Goal: Find specific page/section: Find specific page/section

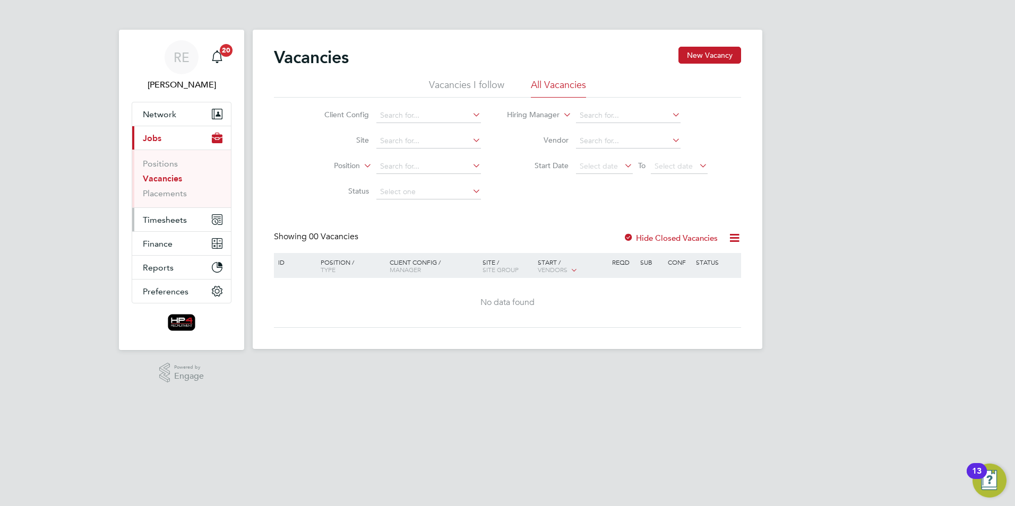
click at [185, 221] on span "Timesheets" at bounding box center [165, 220] width 44 height 10
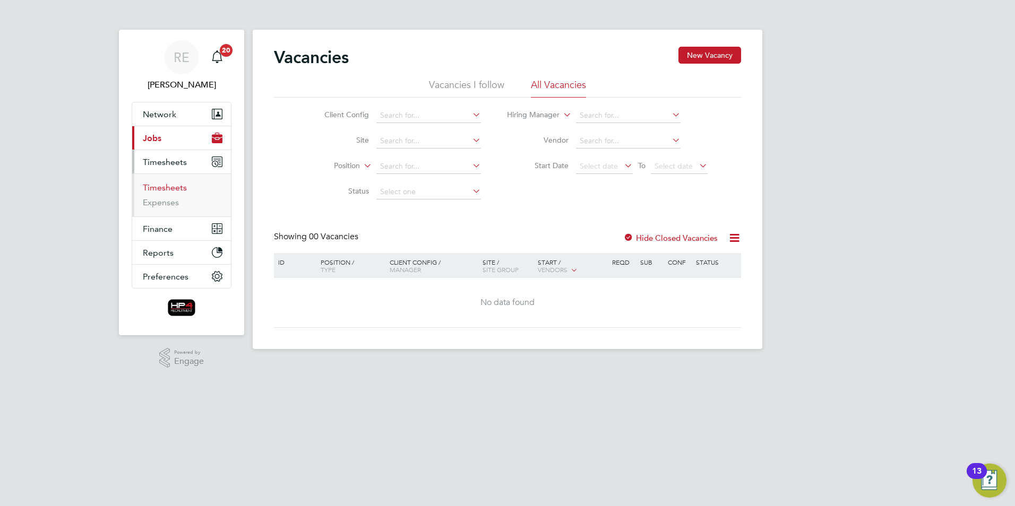
click at [179, 188] on link "Timesheets" at bounding box center [165, 188] width 44 height 10
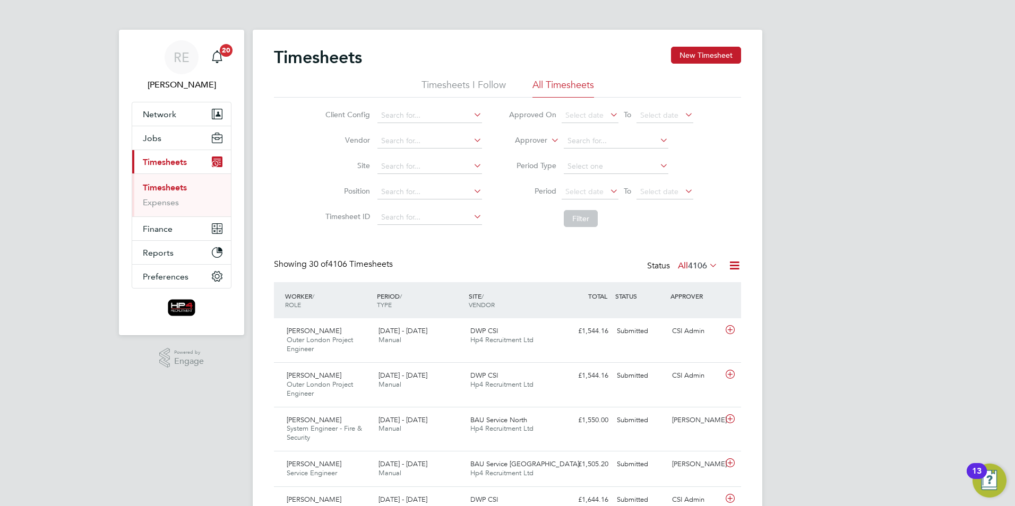
click at [608, 189] on icon at bounding box center [608, 191] width 0 height 15
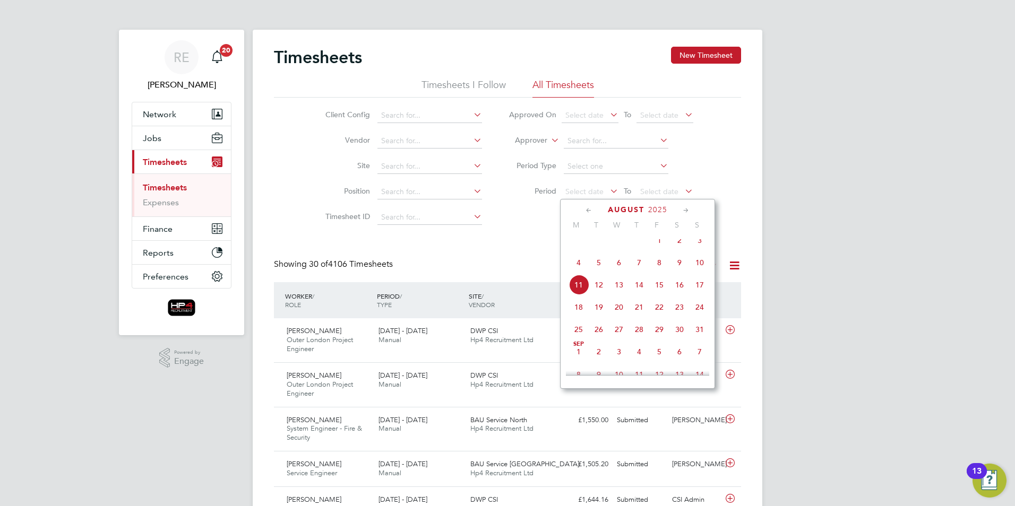
click at [576, 270] on span "4" at bounding box center [578, 263] width 20 height 20
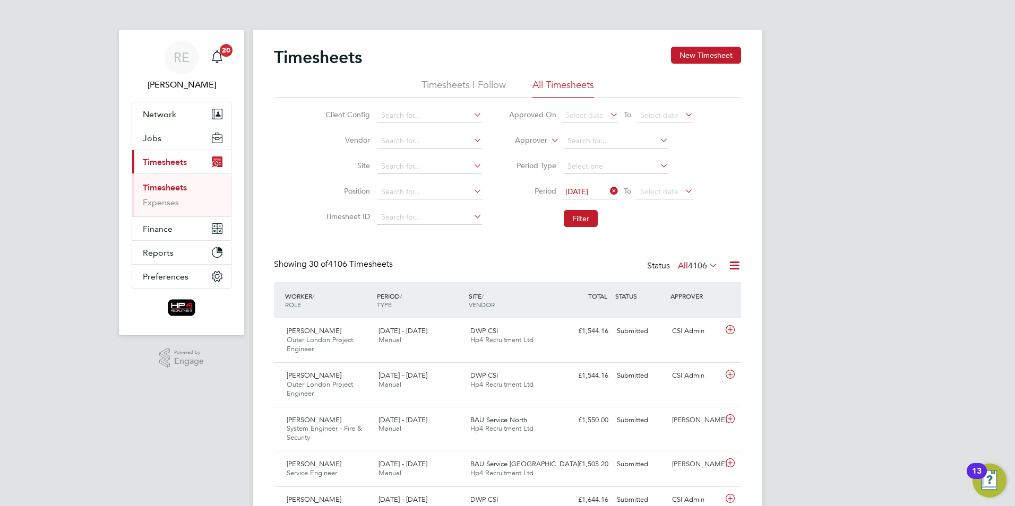
click at [682, 189] on icon at bounding box center [682, 191] width 0 height 15
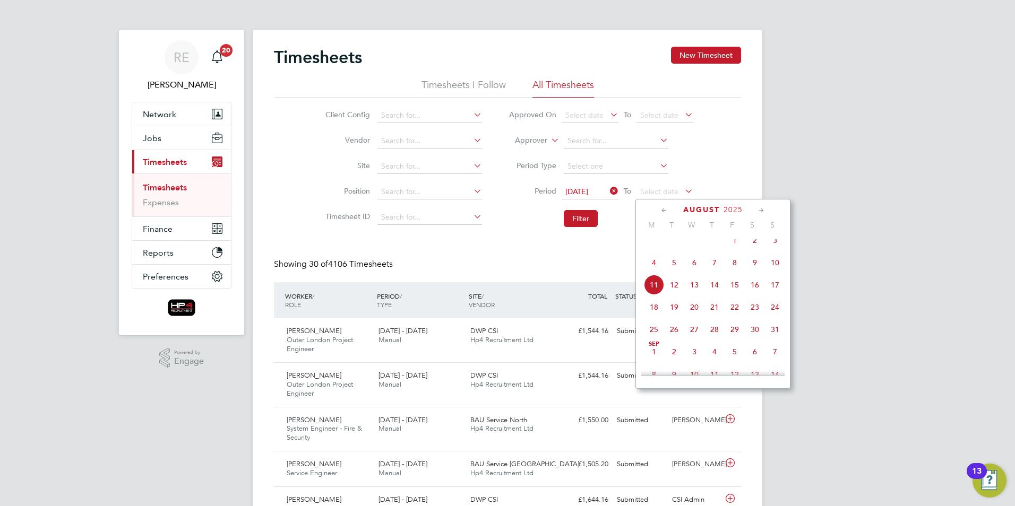
click at [777, 271] on span "10" at bounding box center [775, 263] width 20 height 20
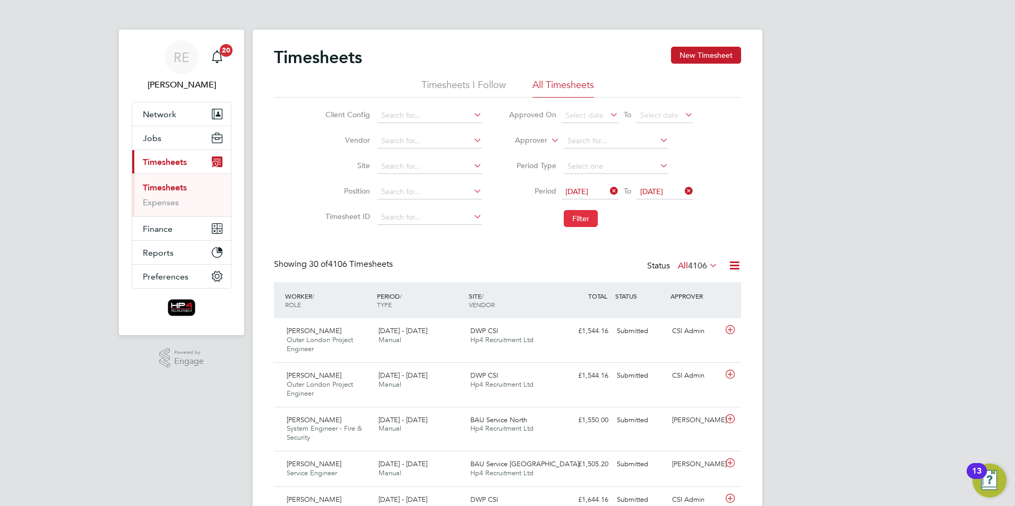
click at [568, 217] on button "Filter" at bounding box center [581, 218] width 34 height 17
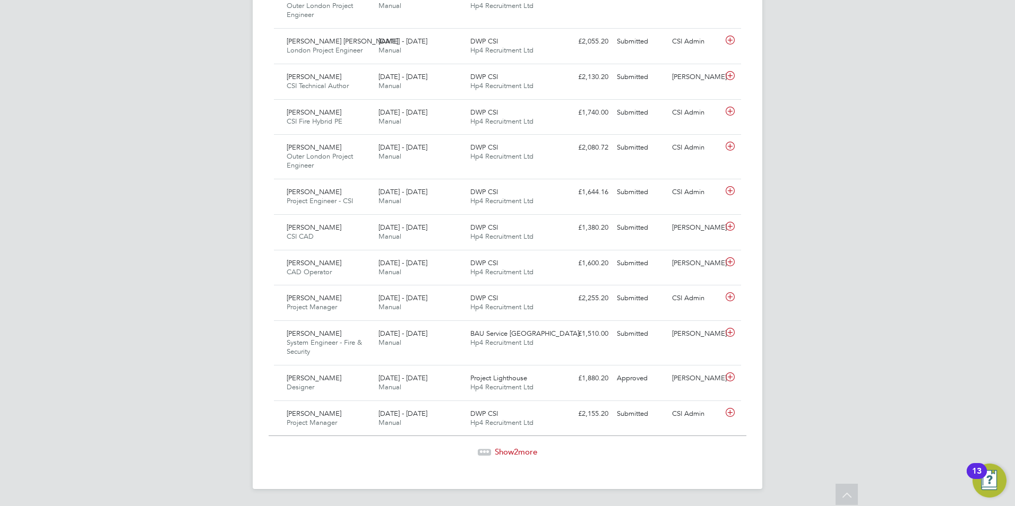
click at [536, 447] on span "Show 2 more" at bounding box center [516, 452] width 42 height 10
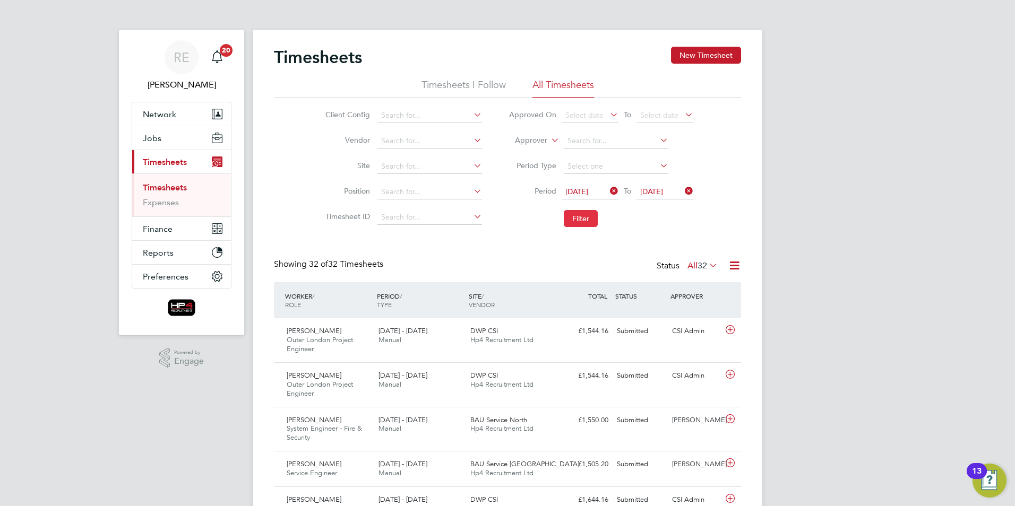
click at [576, 225] on button "Filter" at bounding box center [581, 218] width 34 height 17
click at [330, 332] on span "[PERSON_NAME]" at bounding box center [314, 330] width 55 height 9
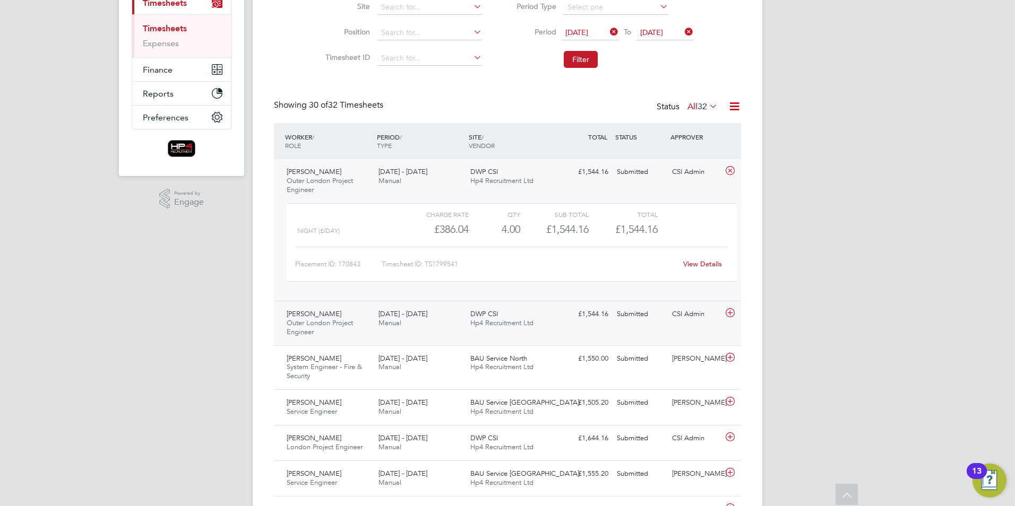
click at [327, 334] on div "[PERSON_NAME] Outer London Project Engineer [DATE] - [DATE]" at bounding box center [328, 324] width 92 height 36
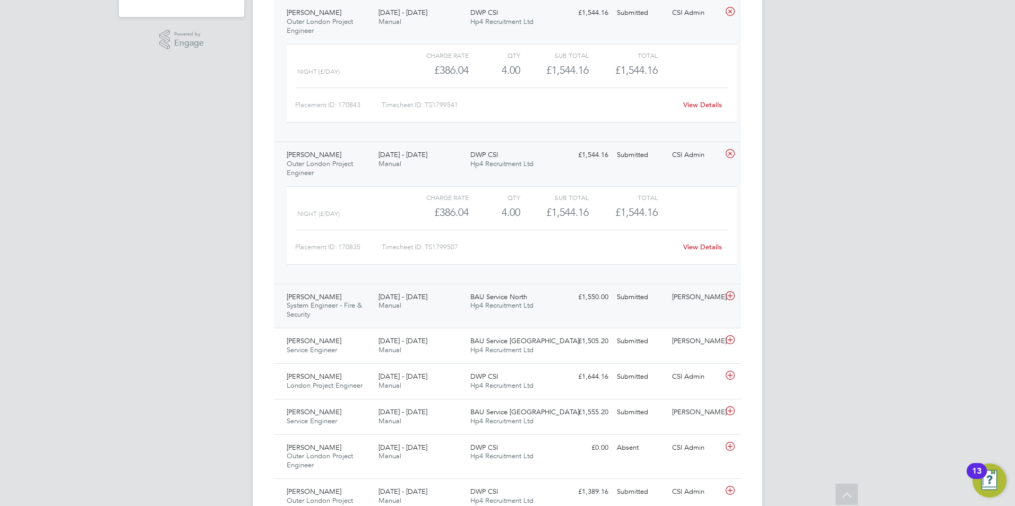
click at [317, 303] on span "System Engineer - Fire & Security" at bounding box center [324, 310] width 75 height 18
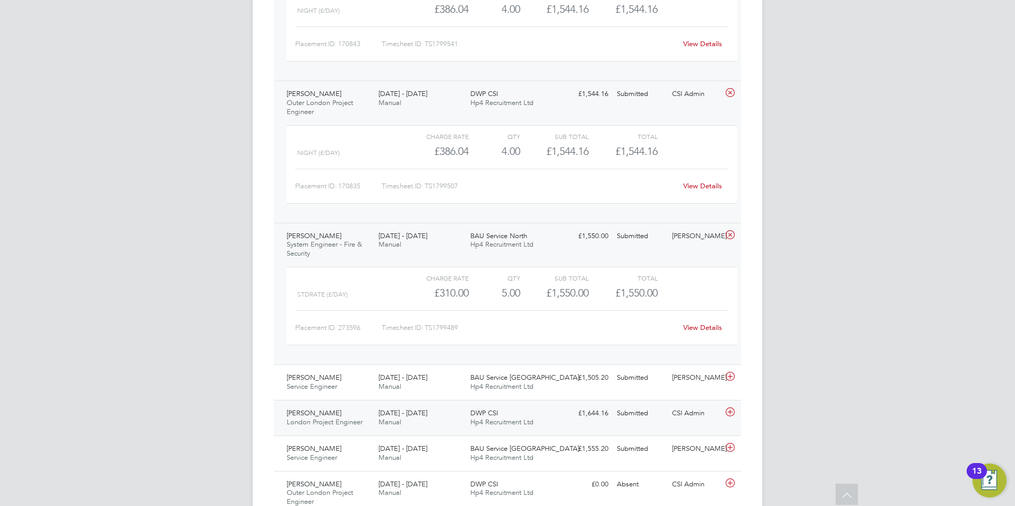
scroll to position [425, 0]
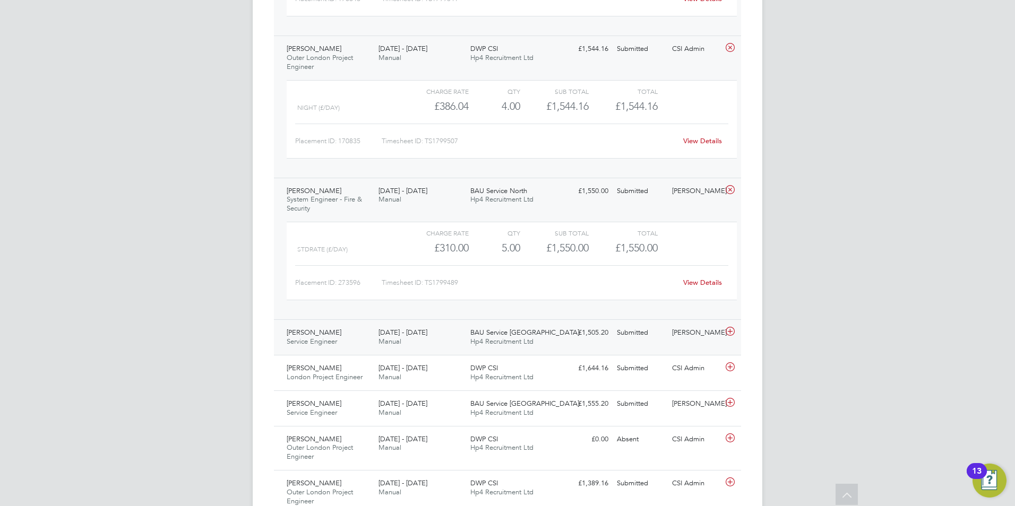
click at [304, 333] on span "[PERSON_NAME]" at bounding box center [314, 332] width 55 height 9
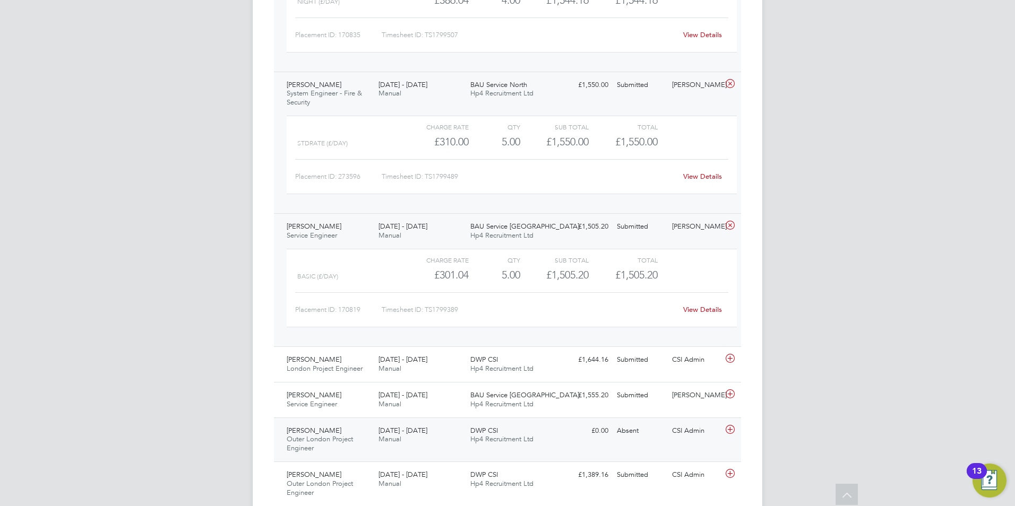
scroll to position [637, 0]
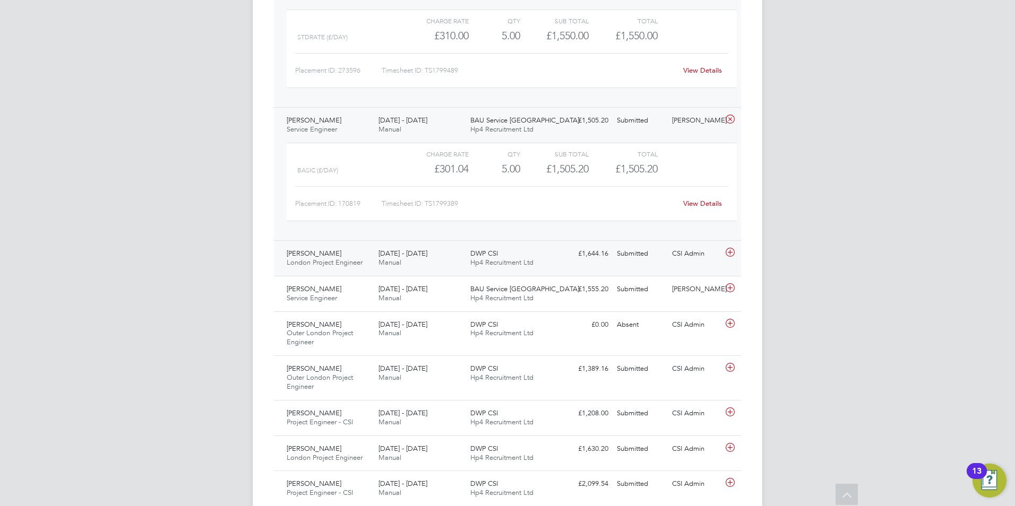
click at [334, 254] on span "[PERSON_NAME]" at bounding box center [314, 253] width 55 height 9
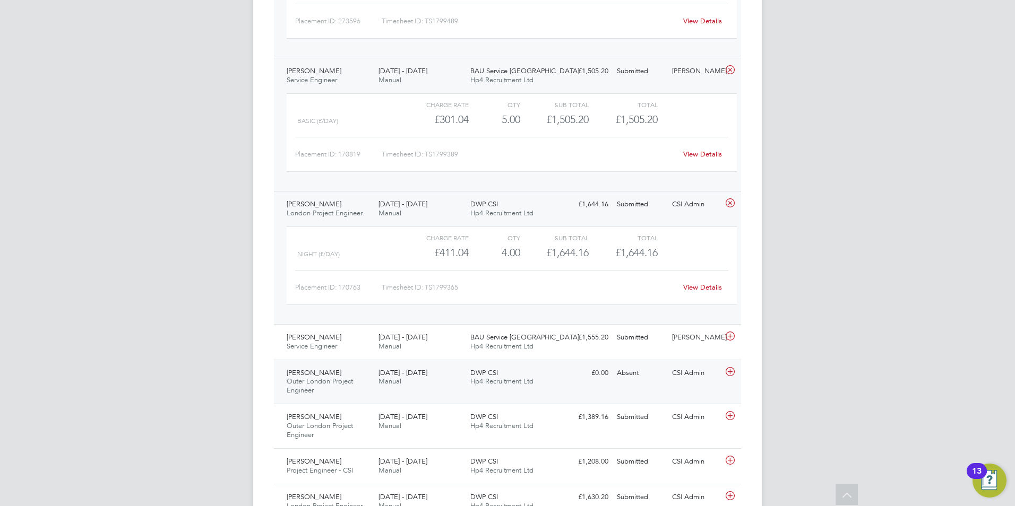
scroll to position [743, 0]
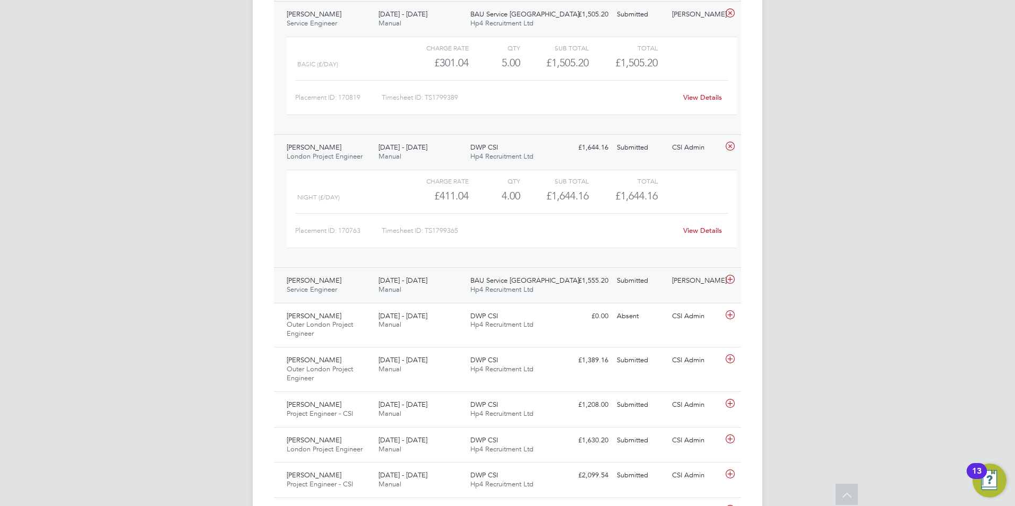
click at [337, 291] on span "Service Engineer" at bounding box center [312, 289] width 50 height 9
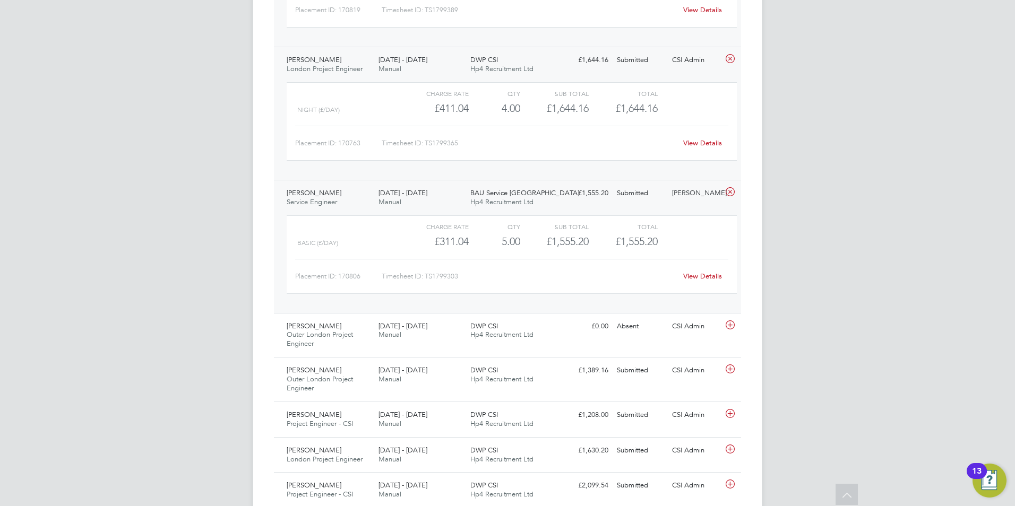
scroll to position [849, 0]
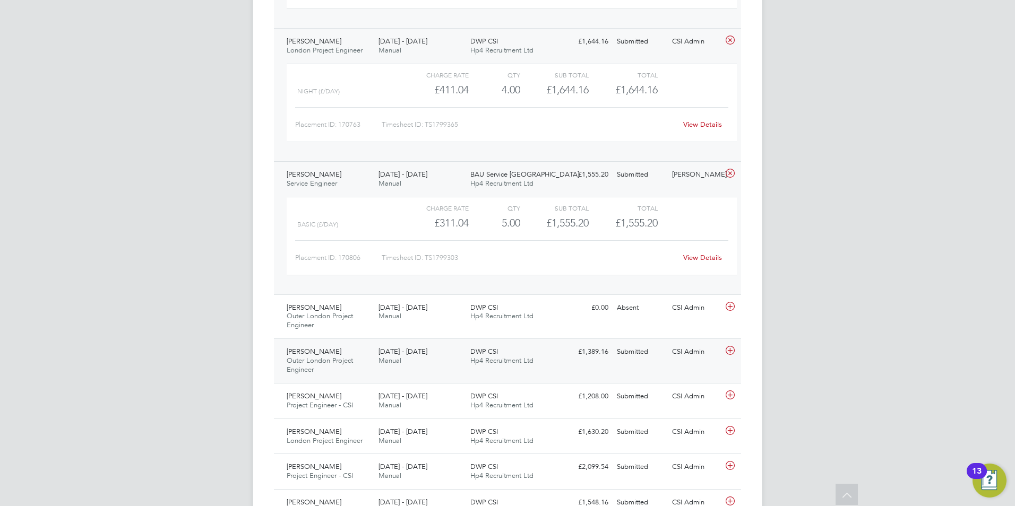
click at [342, 354] on div "[PERSON_NAME] Outer London Project Engineer [DATE] - [DATE]" at bounding box center [328, 361] width 92 height 36
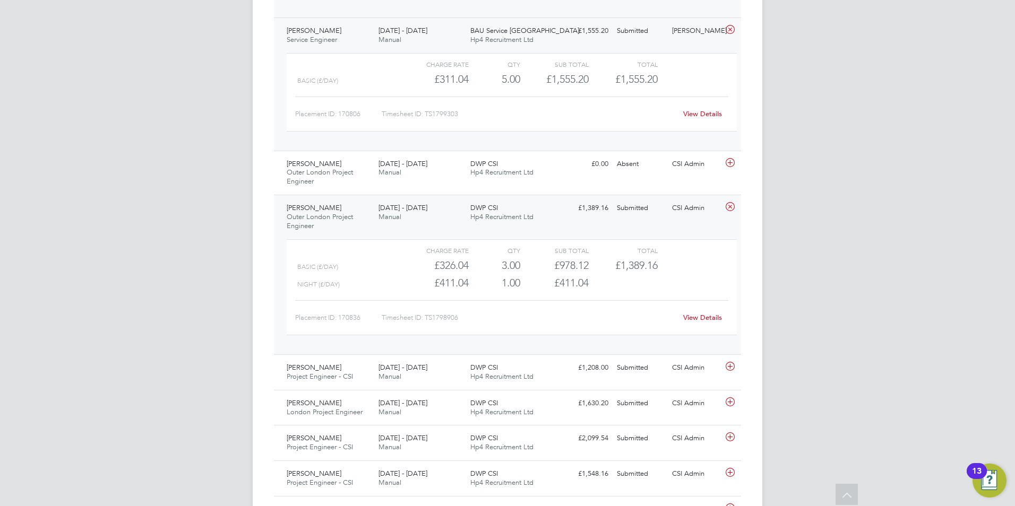
scroll to position [1008, 0]
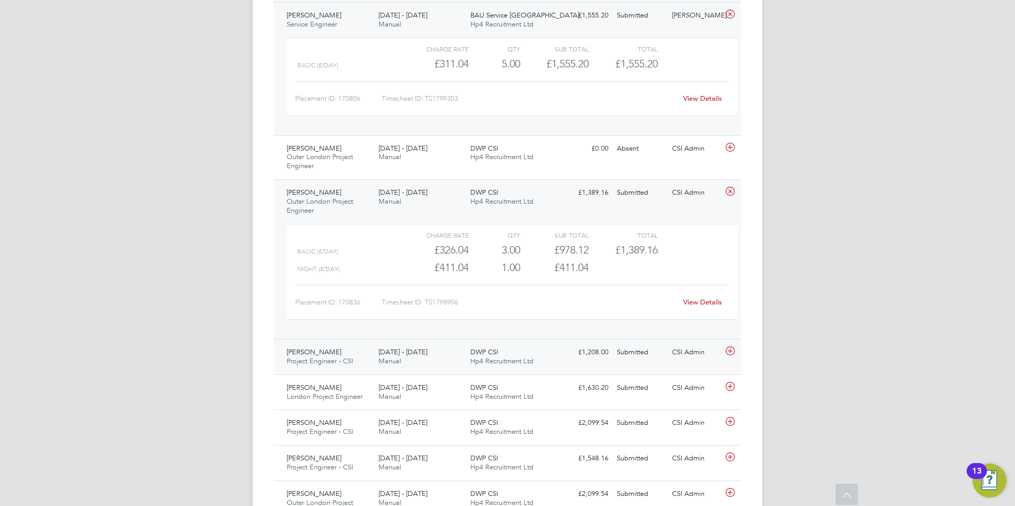
click at [319, 361] on span "Project Engineer - CSI" at bounding box center [320, 361] width 66 height 9
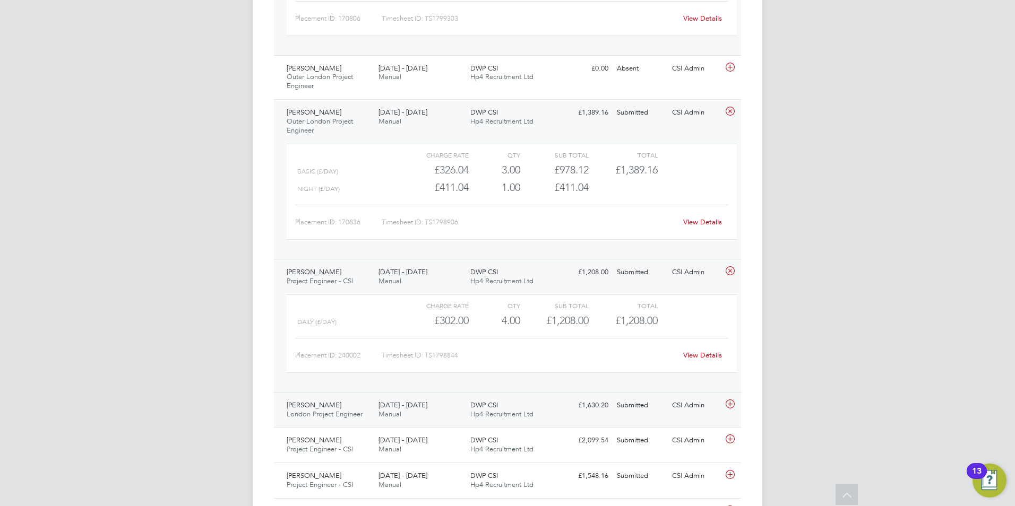
scroll to position [1168, 0]
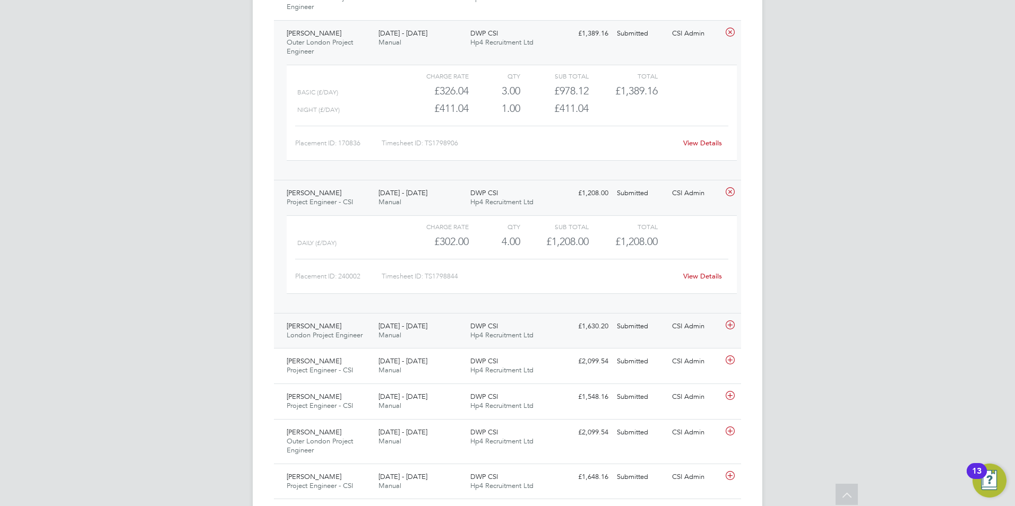
click at [342, 323] on div "[PERSON_NAME] London Project Engineer [DATE] - [DATE]" at bounding box center [328, 331] width 92 height 27
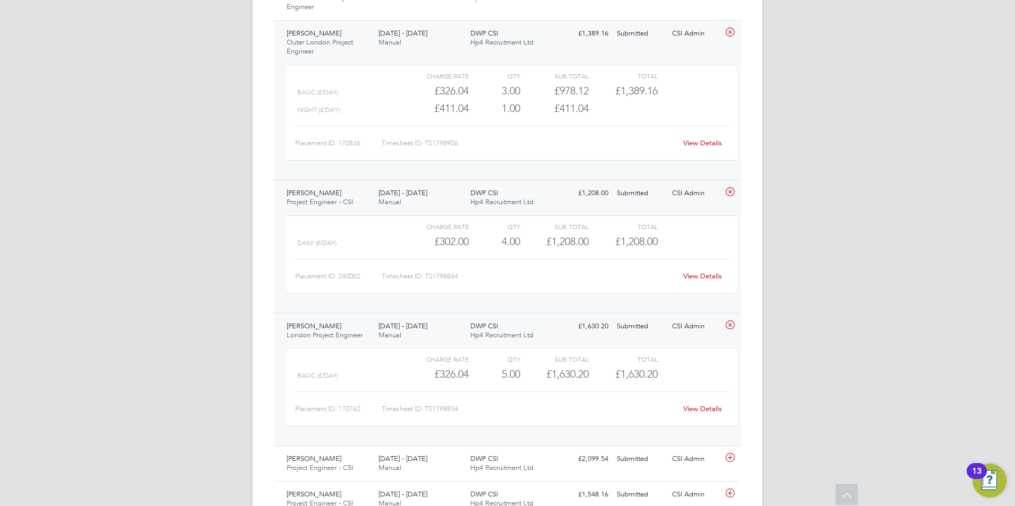
scroll to position [1380, 0]
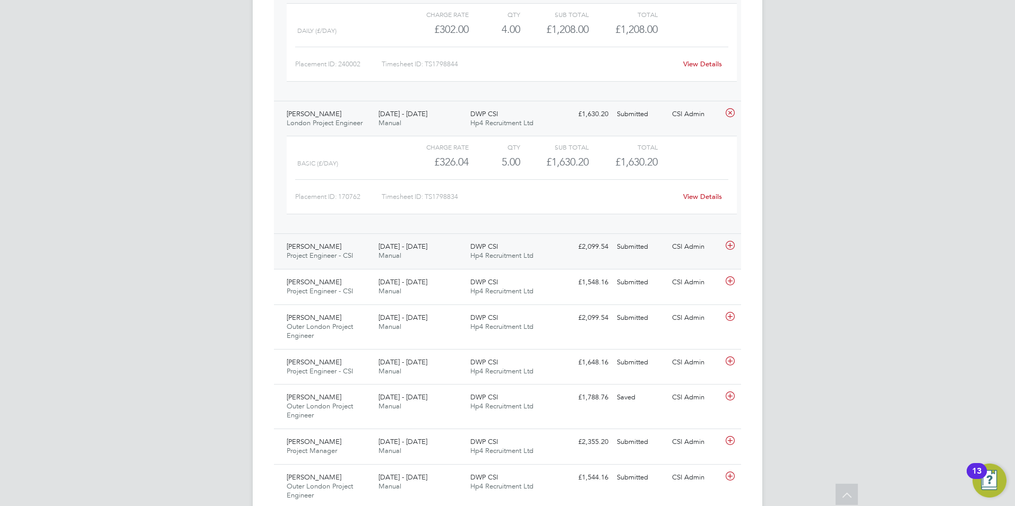
click at [308, 247] on span "[PERSON_NAME]" at bounding box center [314, 246] width 55 height 9
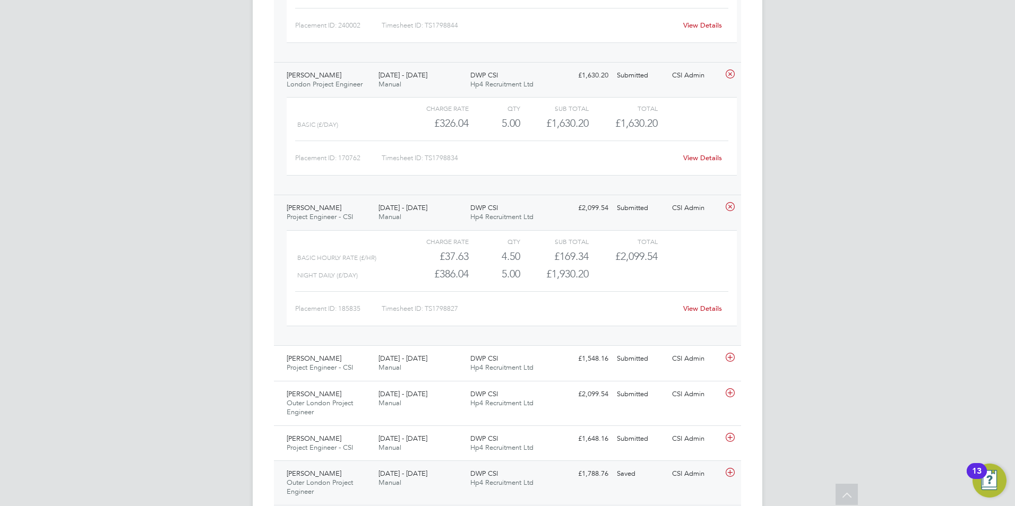
scroll to position [1539, 0]
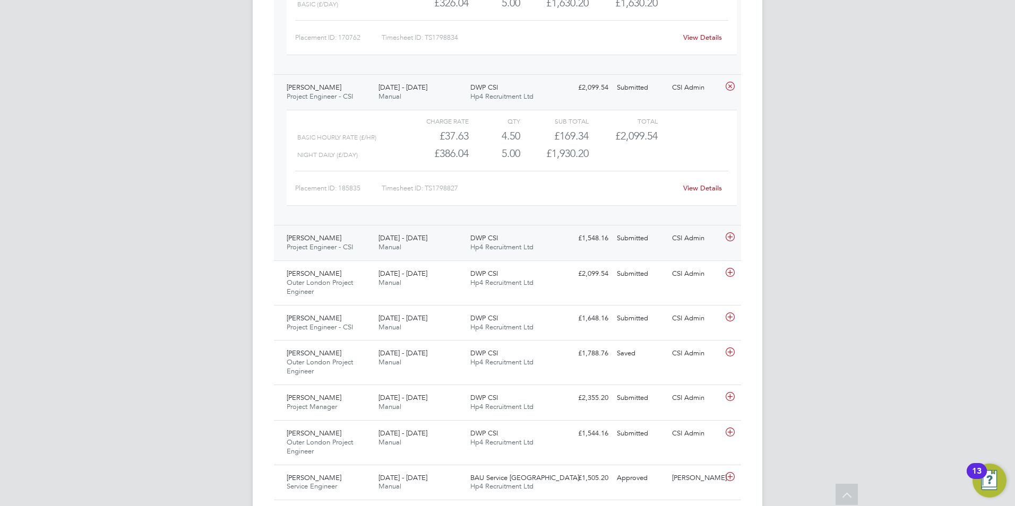
click at [314, 239] on span "[PERSON_NAME]" at bounding box center [314, 238] width 55 height 9
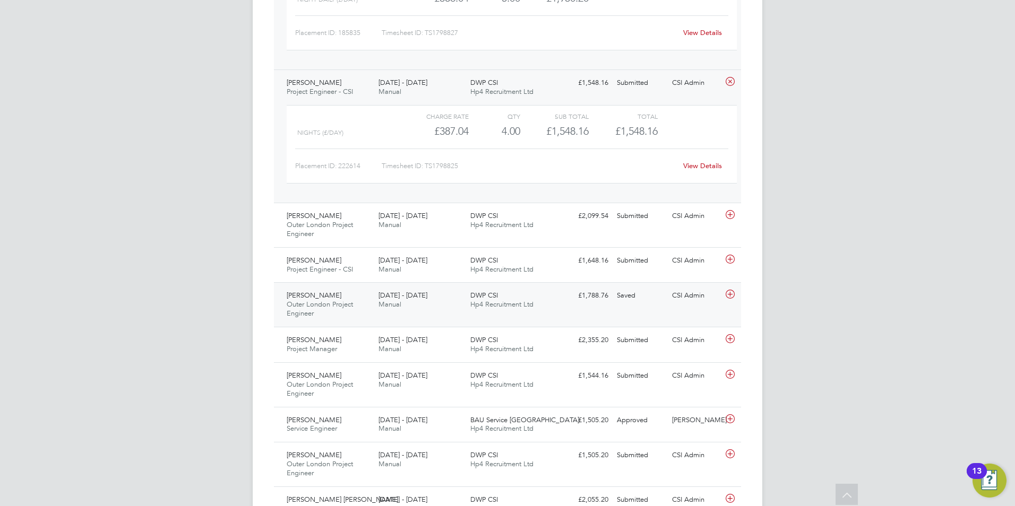
scroll to position [1698, 0]
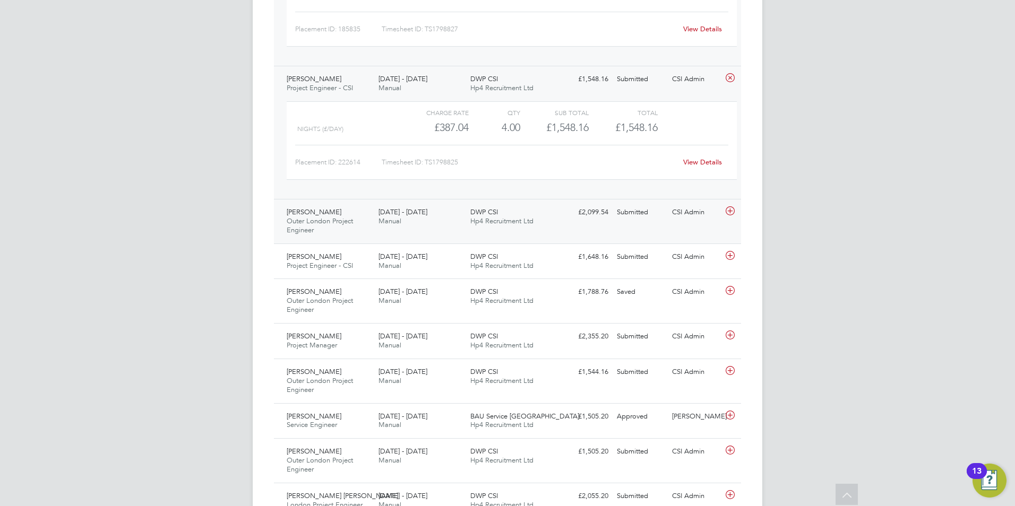
click at [332, 216] on span "[PERSON_NAME]" at bounding box center [314, 212] width 55 height 9
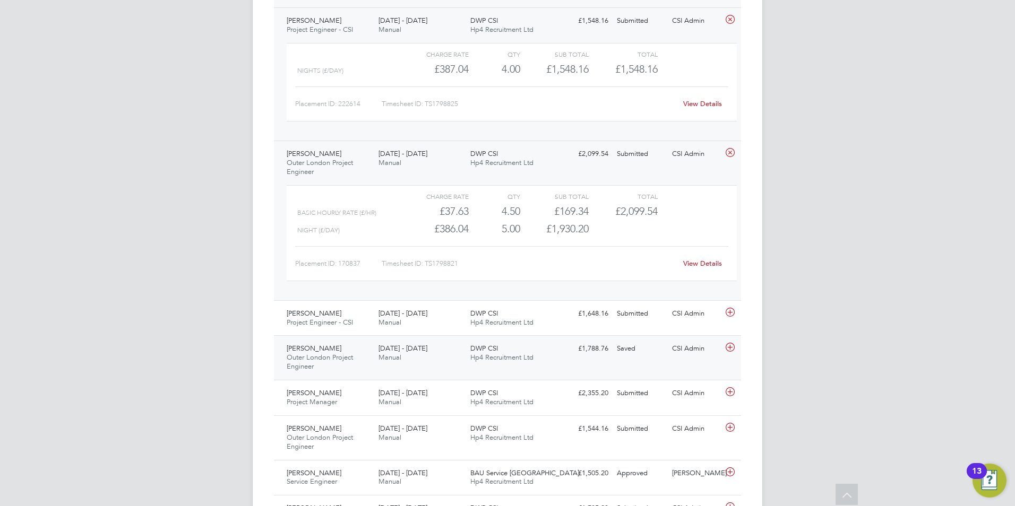
scroll to position [1804, 0]
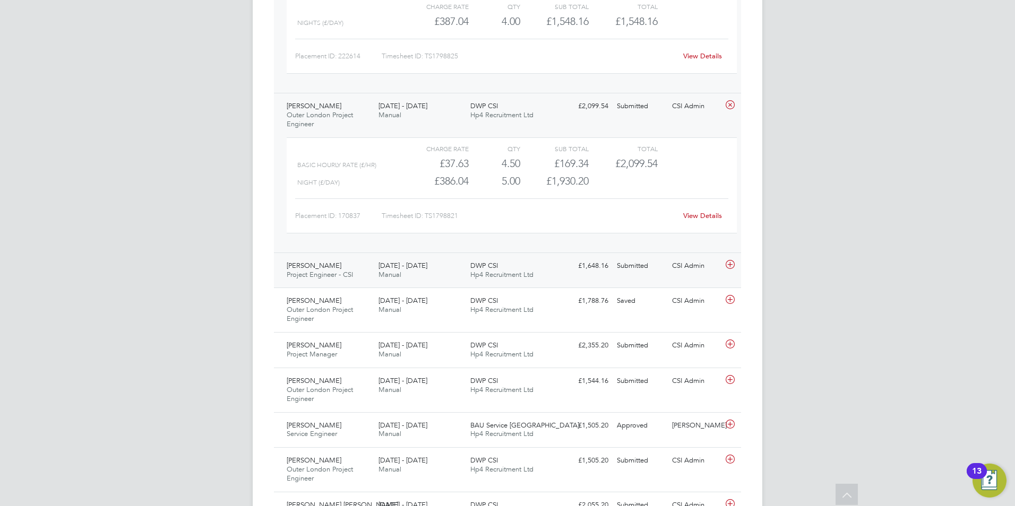
click at [320, 269] on span "[PERSON_NAME]" at bounding box center [314, 265] width 55 height 9
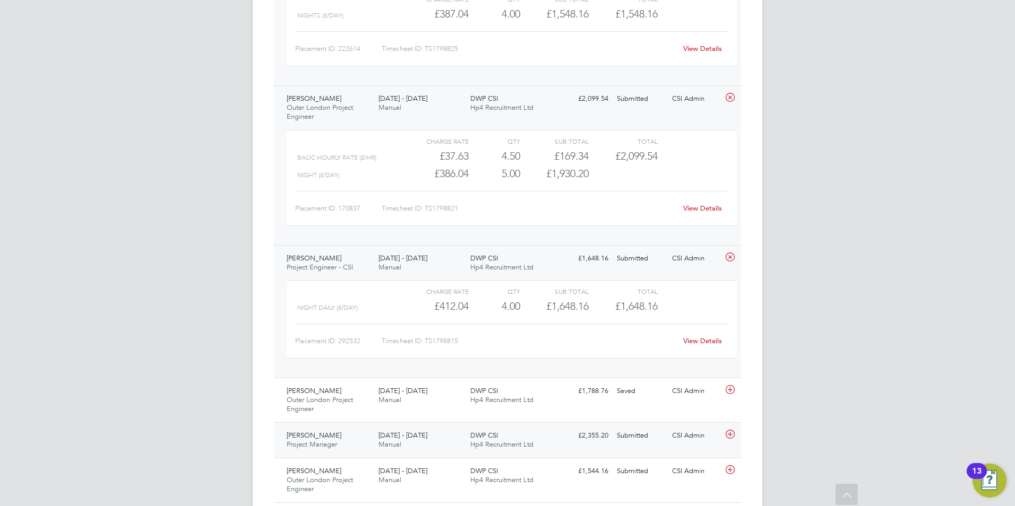
scroll to position [1964, 0]
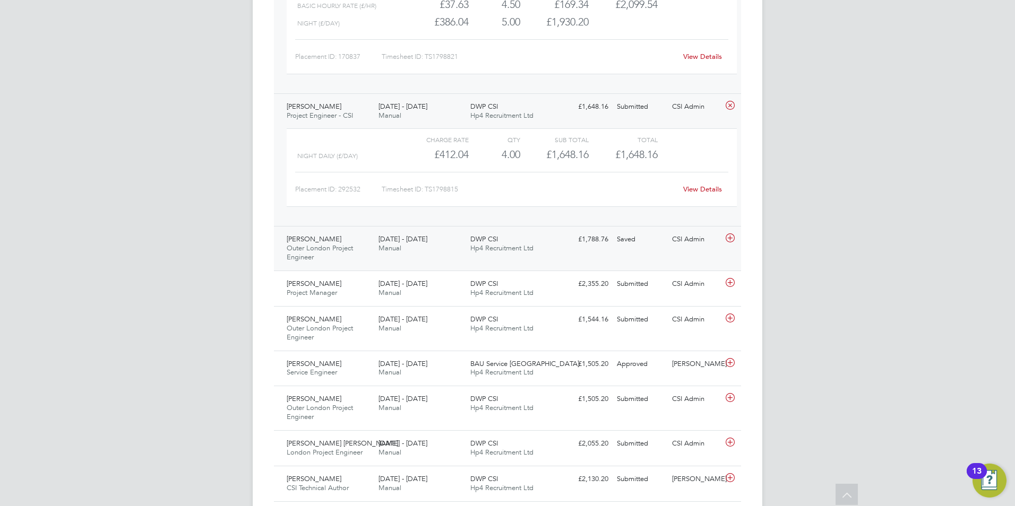
click at [323, 248] on span "Outer London Project Engineer" at bounding box center [320, 253] width 66 height 18
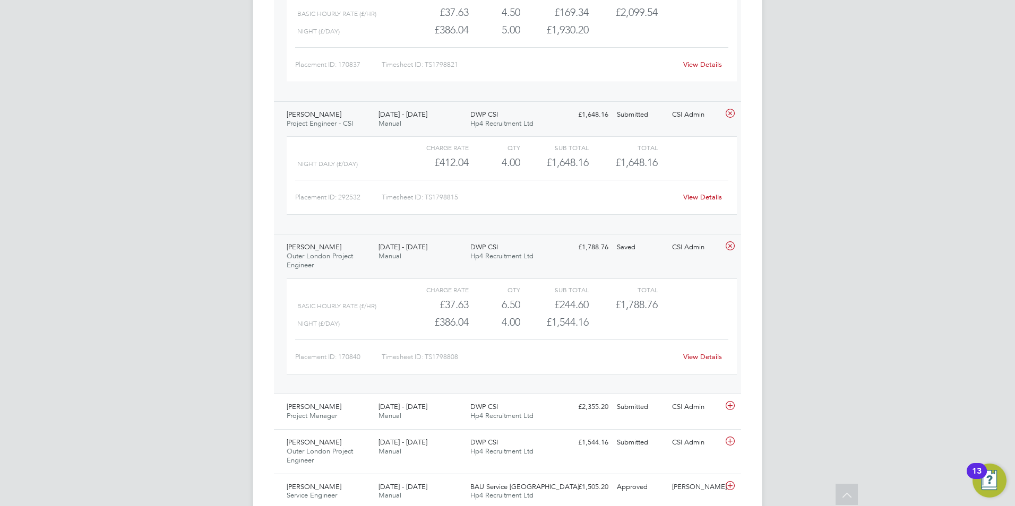
scroll to position [2017, 0]
